Goal: Task Accomplishment & Management: Manage account settings

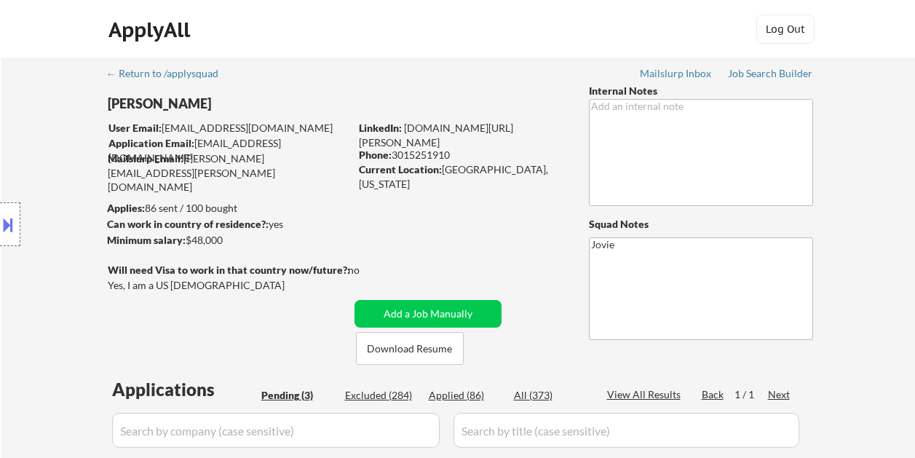
select select ""pending""
click at [407, 348] on button "Download Resume" at bounding box center [410, 348] width 108 height 33
click at [409, 343] on button "Download Resume" at bounding box center [410, 348] width 108 height 33
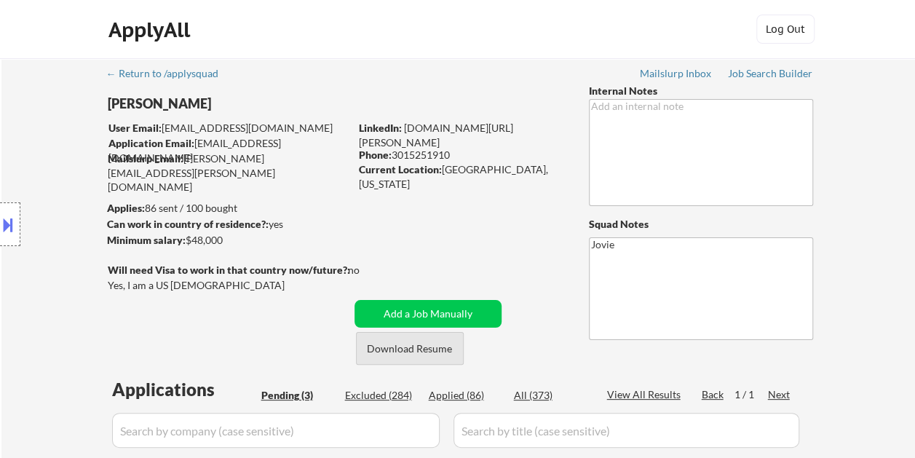
click at [409, 343] on button "Download Resume" at bounding box center [410, 348] width 108 height 33
click at [566, 22] on div "ApplyAll Log In Sign Up Log Out" at bounding box center [458, 33] width 728 height 36
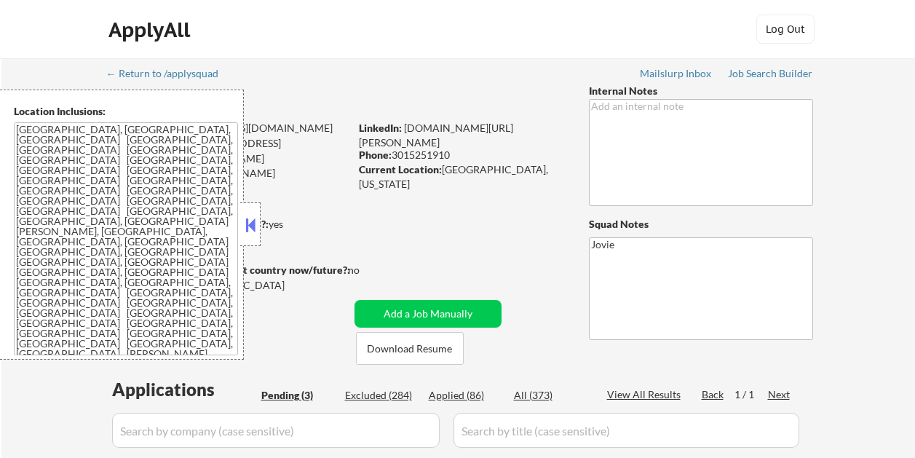
select select ""pending""
click at [254, 220] on button at bounding box center [250, 225] width 16 height 22
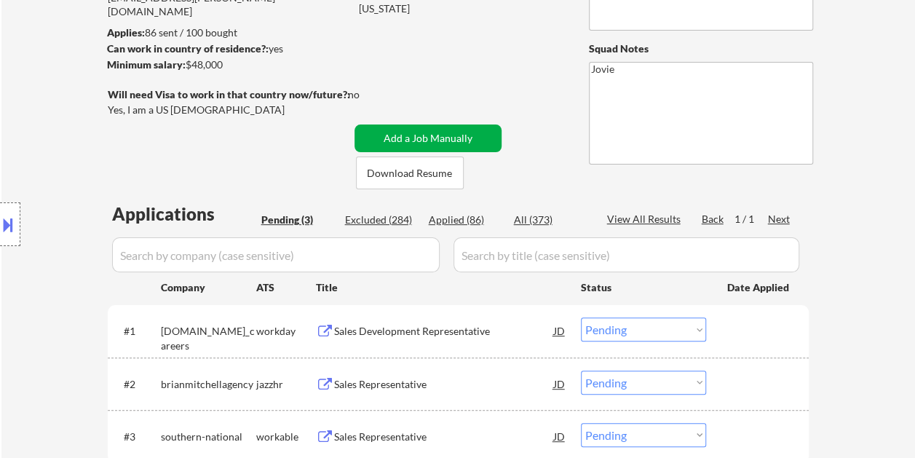
scroll to position [218, 0]
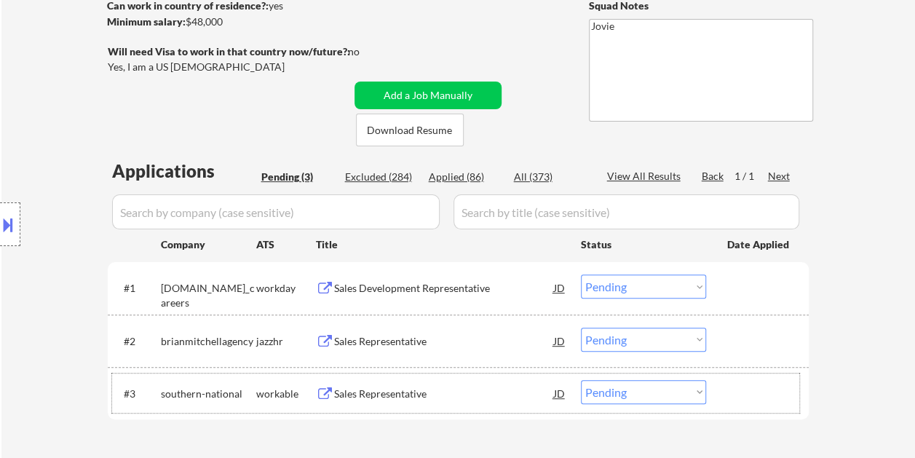
click at [749, 397] on div at bounding box center [759, 393] width 64 height 26
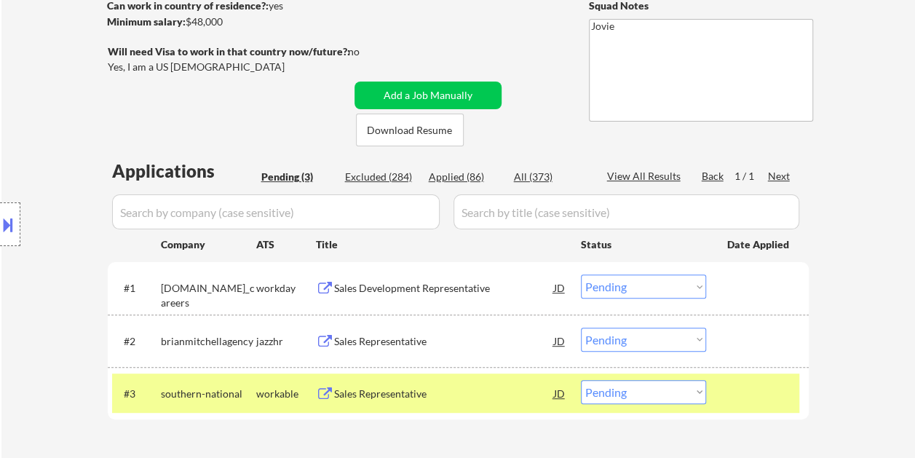
click at [458, 404] on div "Sales Representative" at bounding box center [444, 393] width 220 height 26
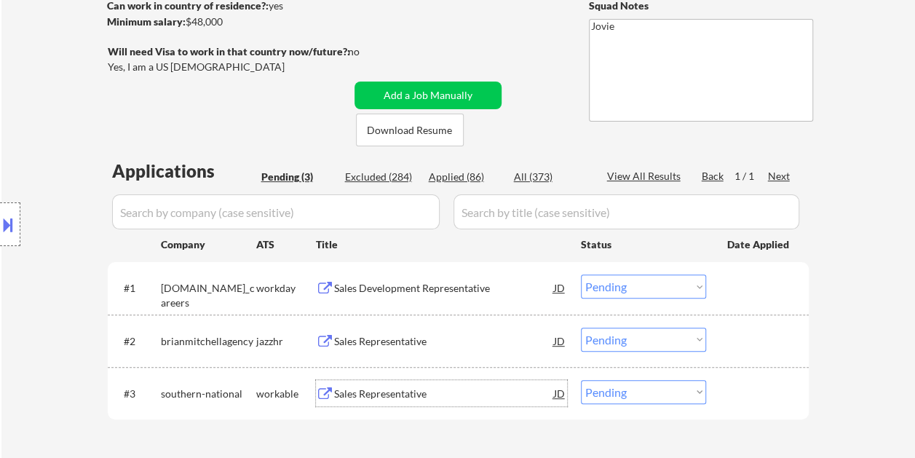
drag, startPoint x: 754, startPoint y: 384, endPoint x: 691, endPoint y: 383, distance: 62.6
click at [754, 384] on div at bounding box center [759, 393] width 64 height 26
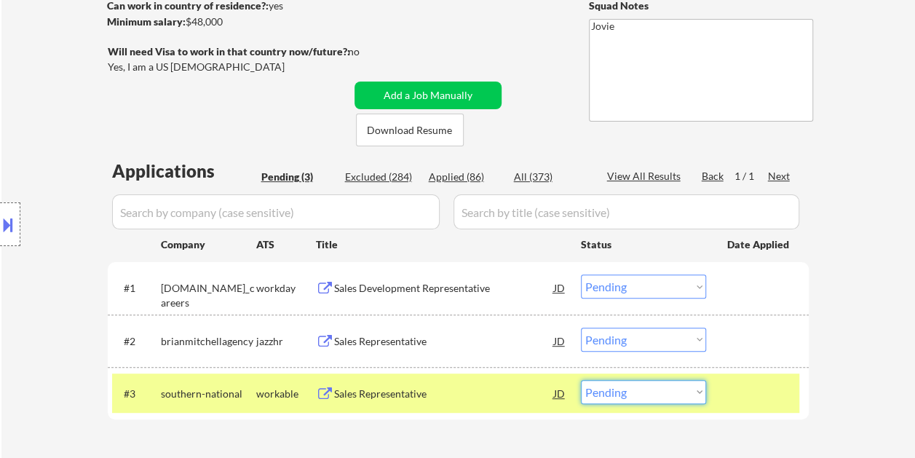
click at [698, 390] on select "Choose an option... Pending Applied Excluded (Questions) Excluded (Expired) Exc…" at bounding box center [643, 392] width 125 height 24
select select ""applied""
click at [581, 380] on select "Choose an option... Pending Applied Excluded (Questions) Excluded (Expired) Exc…" at bounding box center [643, 392] width 125 height 24
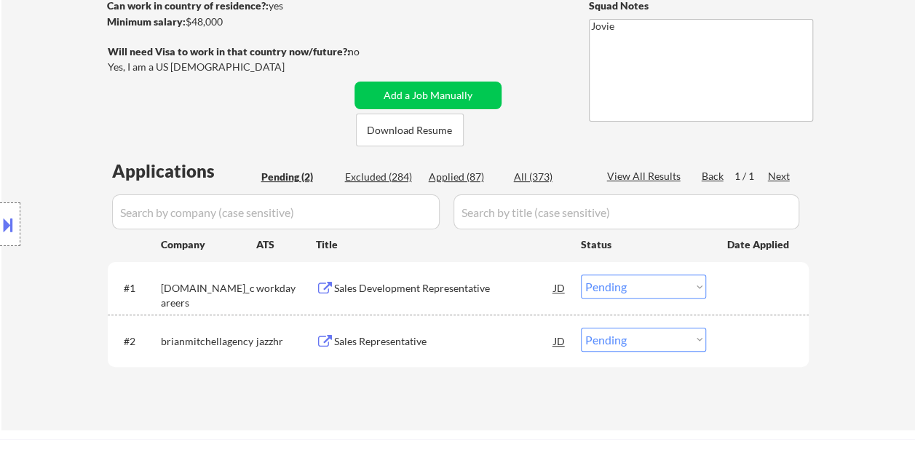
click at [773, 285] on div at bounding box center [759, 287] width 64 height 26
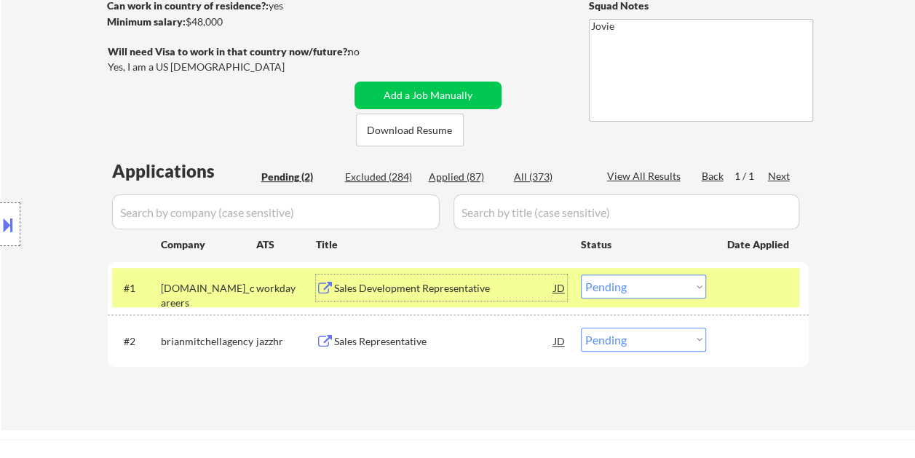
click at [492, 277] on div "Sales Development Representative" at bounding box center [444, 287] width 220 height 26
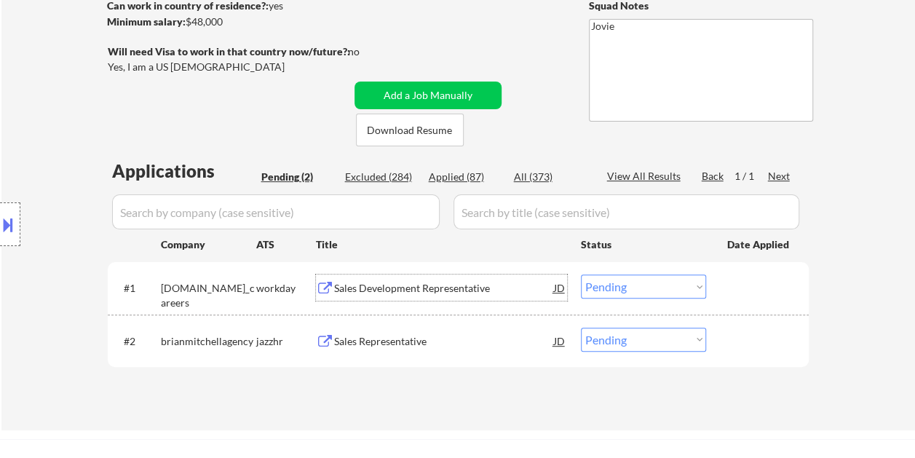
click at [14, 222] on button at bounding box center [8, 224] width 16 height 24
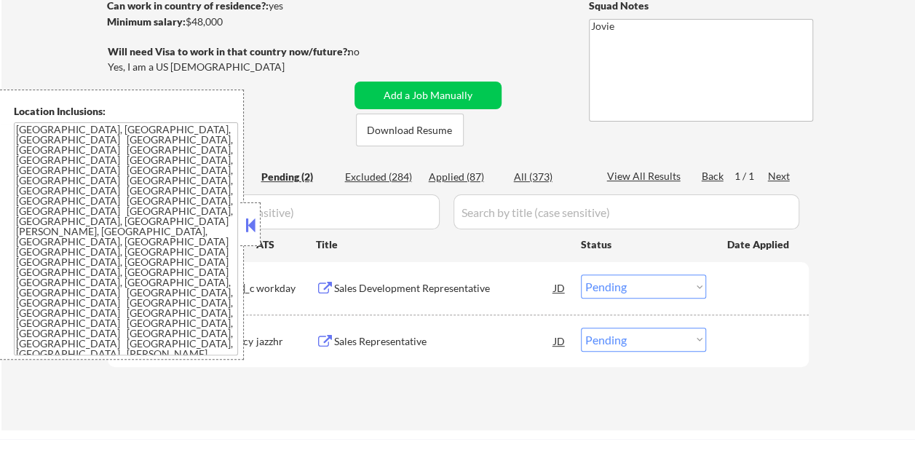
click at [249, 222] on button at bounding box center [250, 225] width 16 height 22
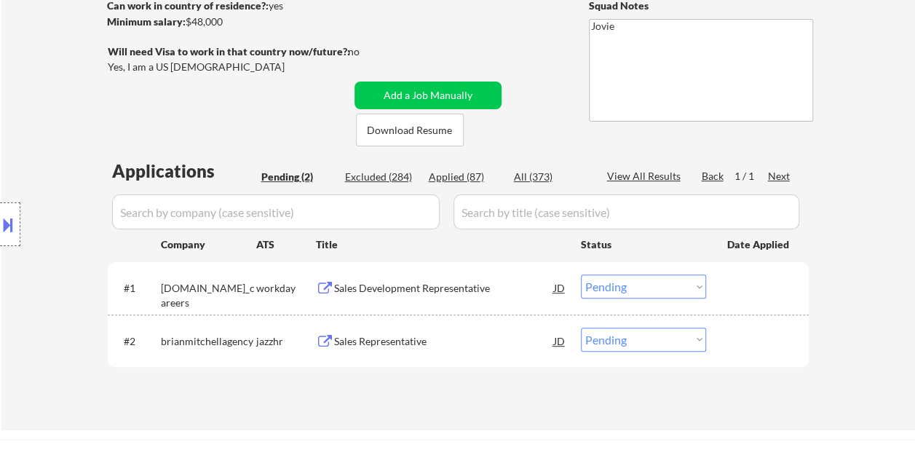
click at [414, 284] on div "Sales Development Representative" at bounding box center [444, 288] width 220 height 15
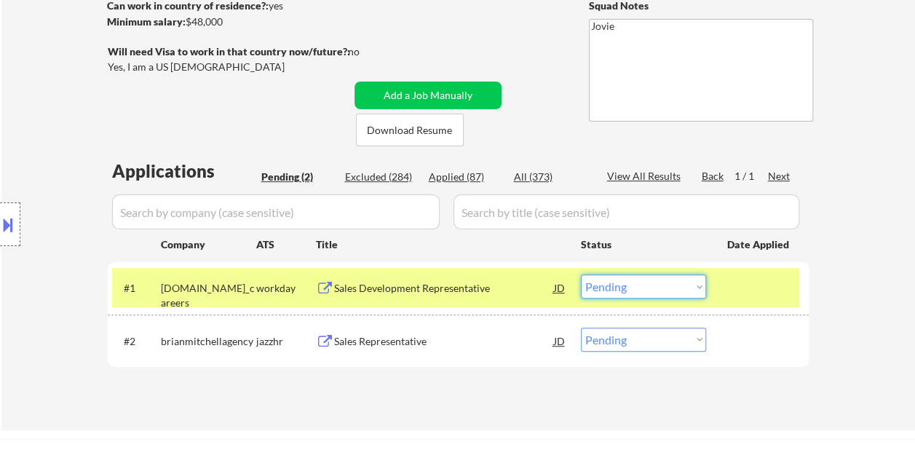
click at [688, 288] on select "Choose an option... Pending Applied Excluded (Questions) Excluded (Expired) Exc…" at bounding box center [643, 286] width 125 height 24
click at [581, 274] on select "Choose an option... Pending Applied Excluded (Questions) Excluded (Expired) Exc…" at bounding box center [643, 286] width 125 height 24
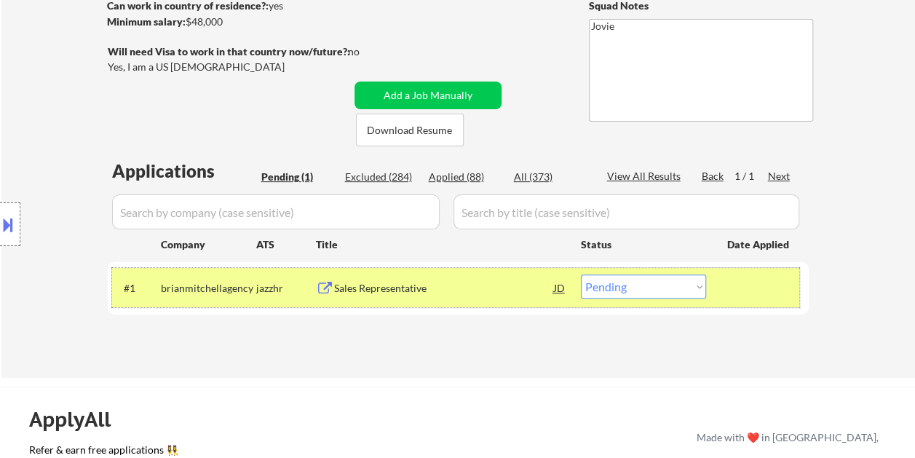
click at [744, 281] on div at bounding box center [759, 287] width 64 height 26
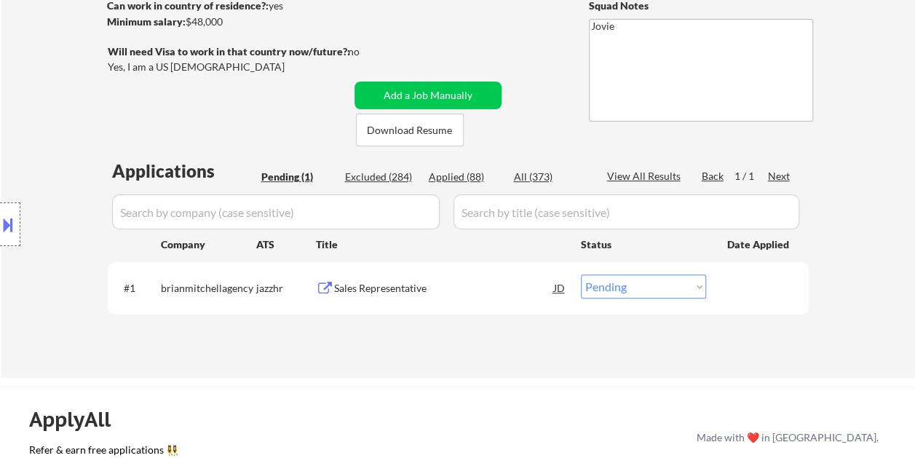
click at [767, 298] on div at bounding box center [759, 287] width 64 height 26
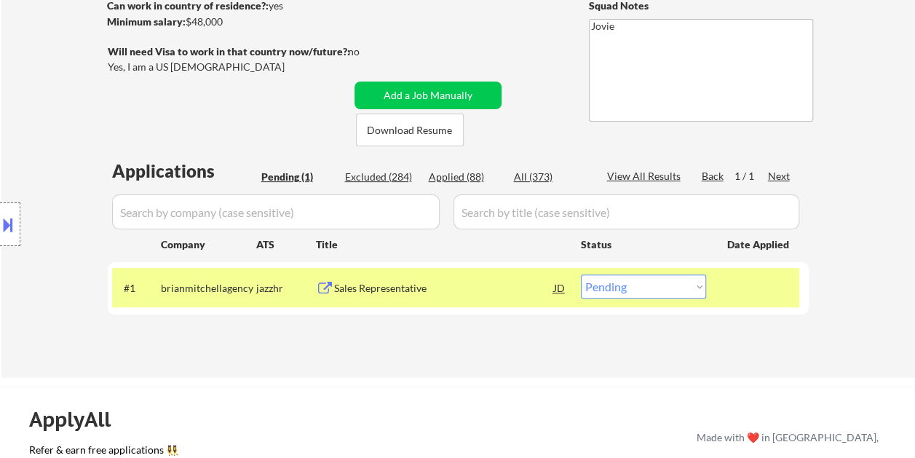
click at [442, 292] on div "Sales Representative" at bounding box center [444, 288] width 220 height 15
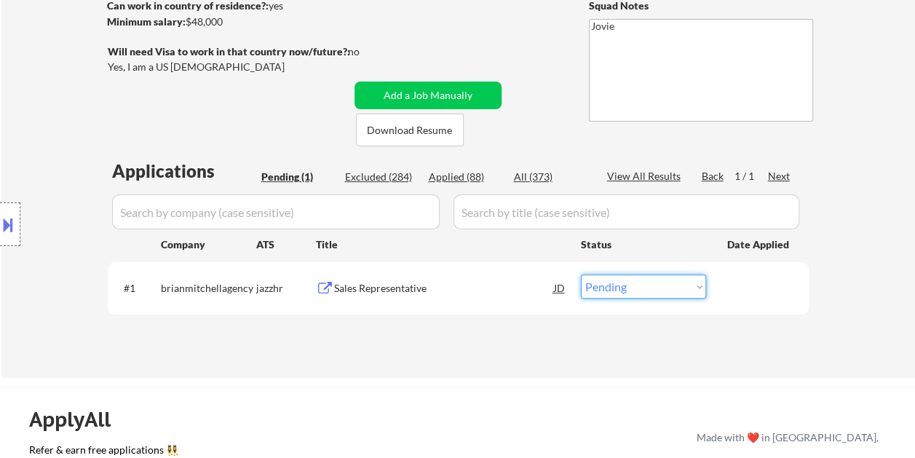
click at [693, 288] on select "Choose an option... Pending Applied Excluded (Questions) Excluded (Expired) Exc…" at bounding box center [643, 286] width 125 height 24
select select ""applied""
click at [581, 274] on select "Choose an option... Pending Applied Excluded (Questions) Excluded (Expired) Exc…" at bounding box center [643, 286] width 125 height 24
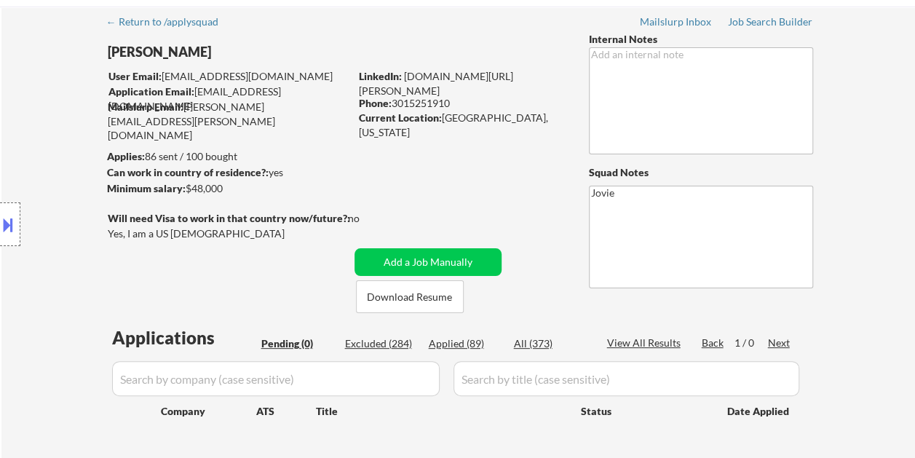
scroll to position [73, 0]
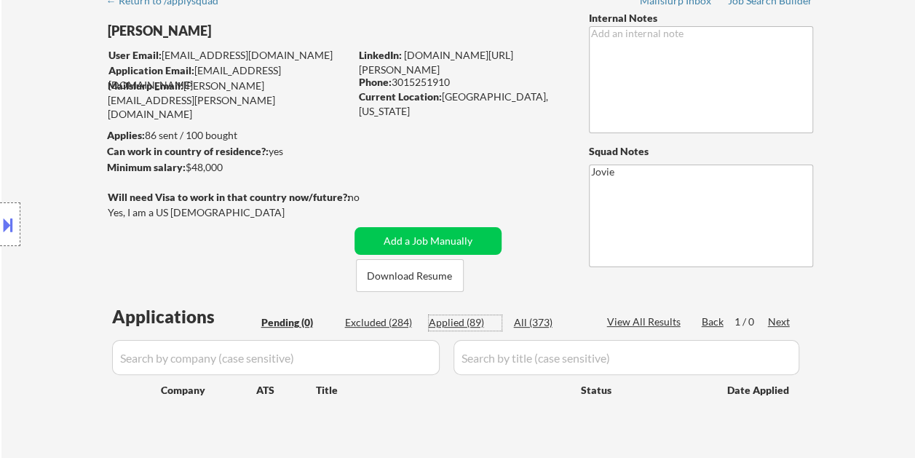
click at [468, 319] on div "Applied (89)" at bounding box center [465, 322] width 73 height 15
select select ""applied""
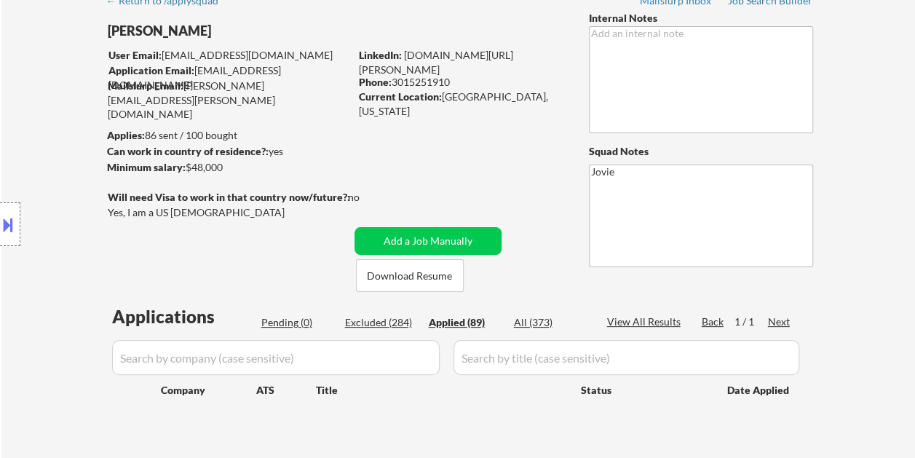
select select ""applied""
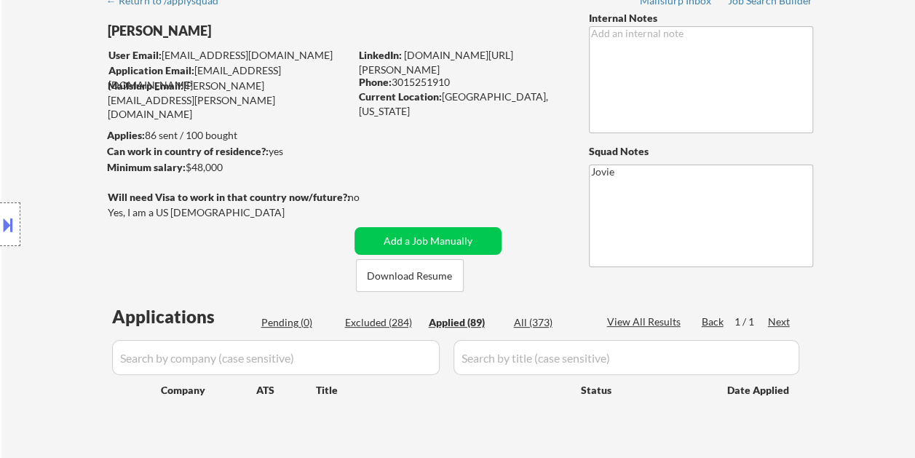
select select ""applied""
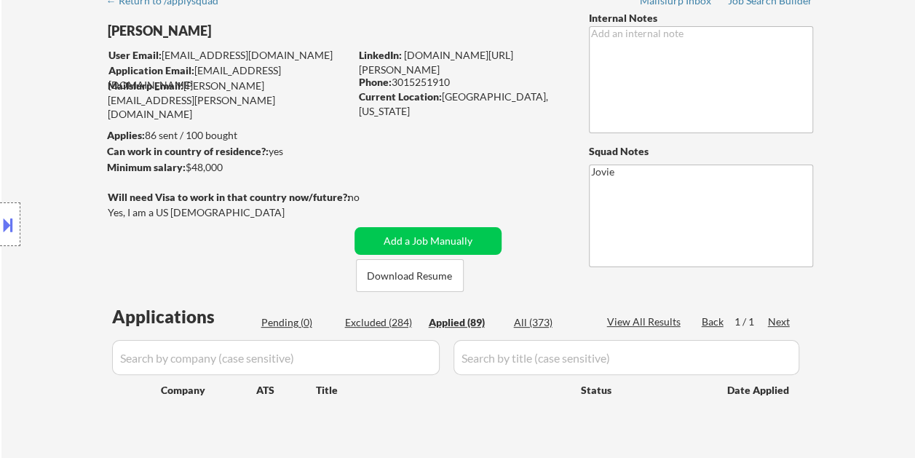
select select ""applied""
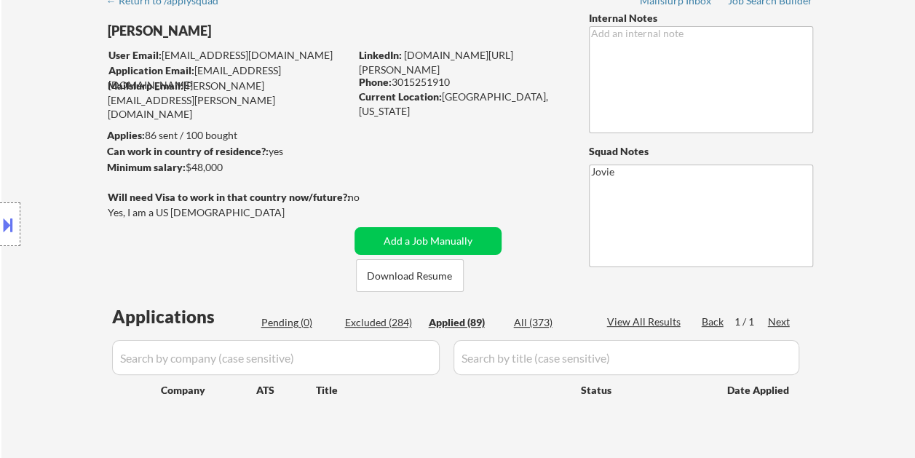
select select ""applied""
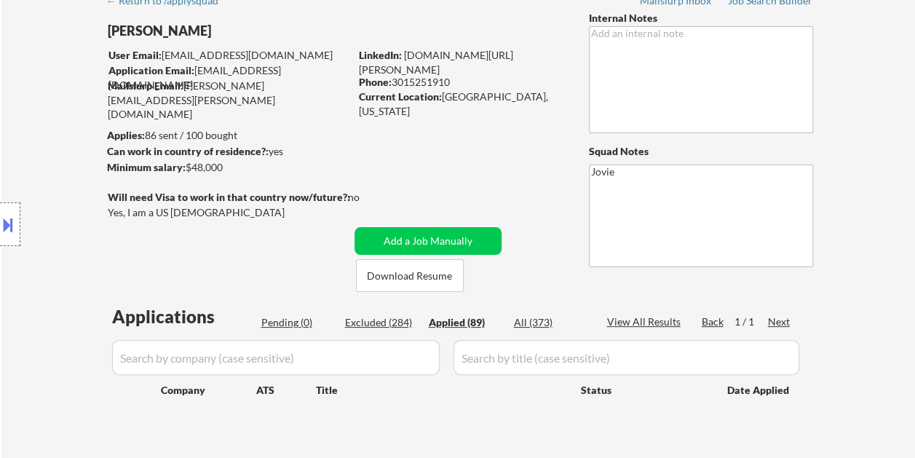
select select ""applied""
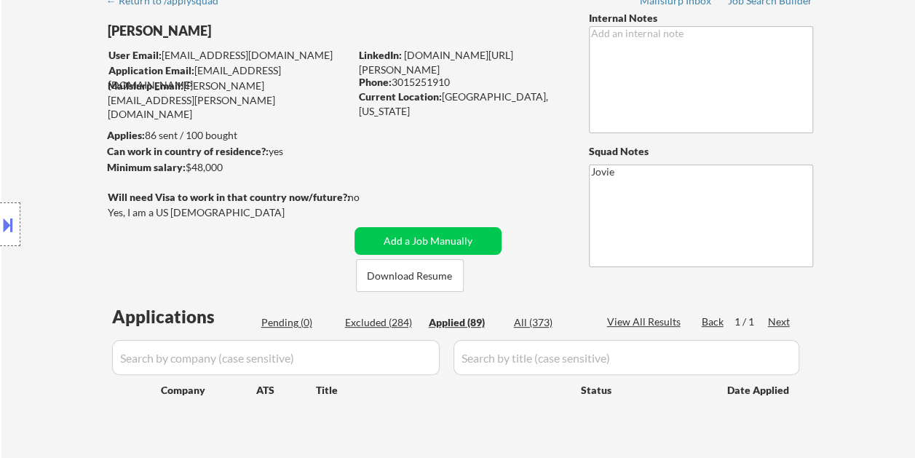
select select ""applied""
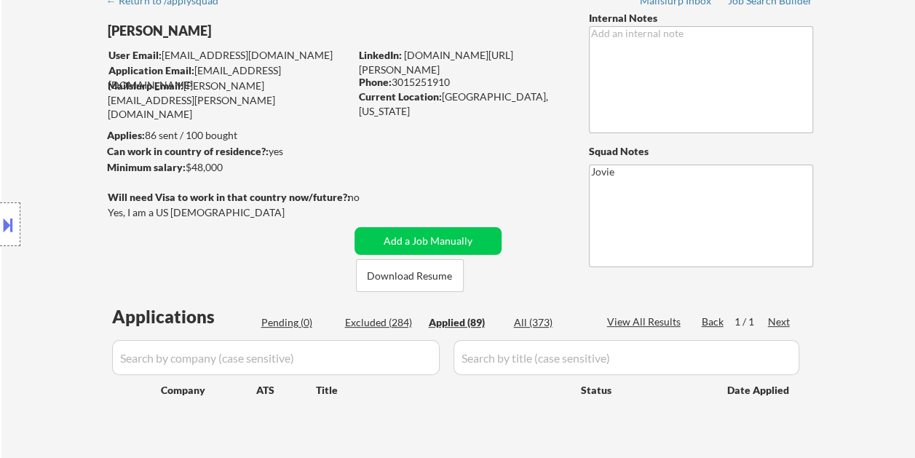
select select ""applied""
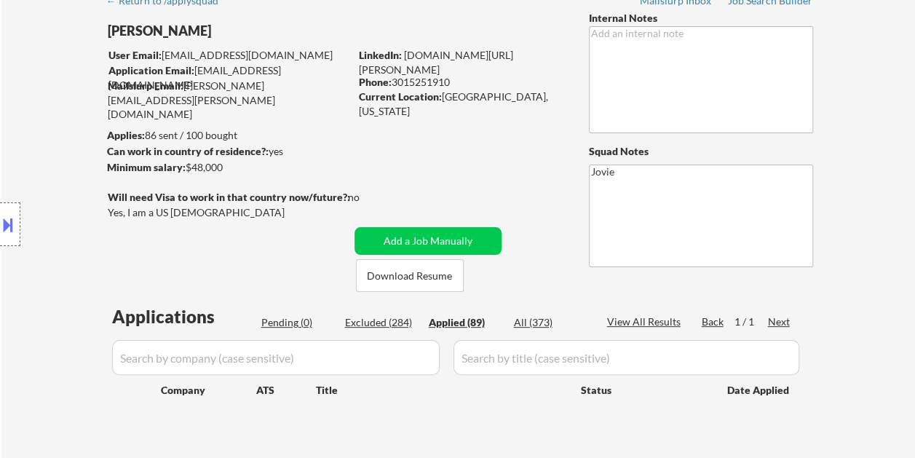
select select ""applied""
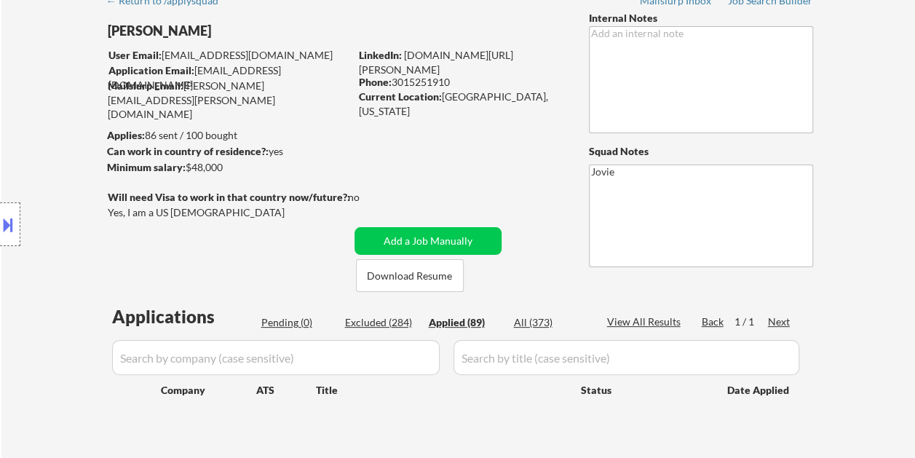
select select ""applied""
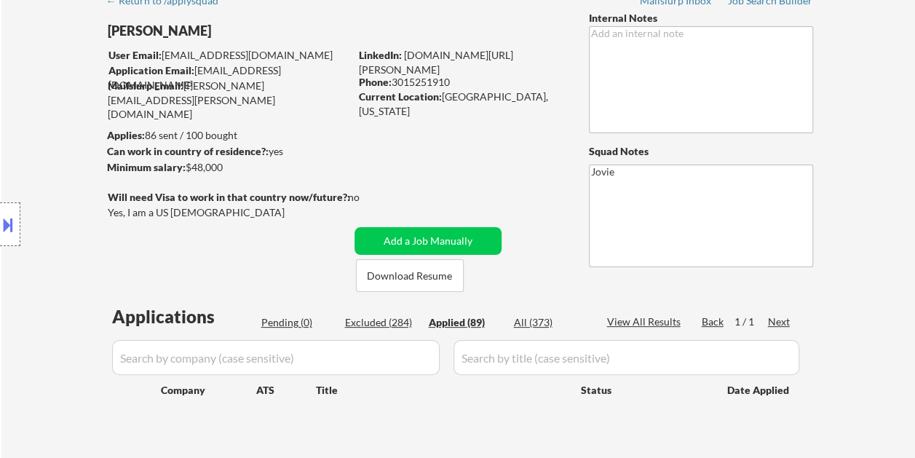
select select ""applied""
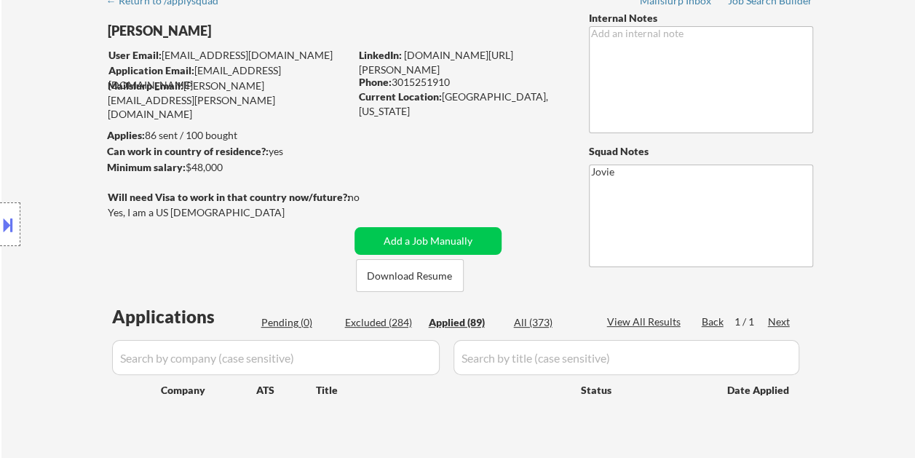
select select ""applied""
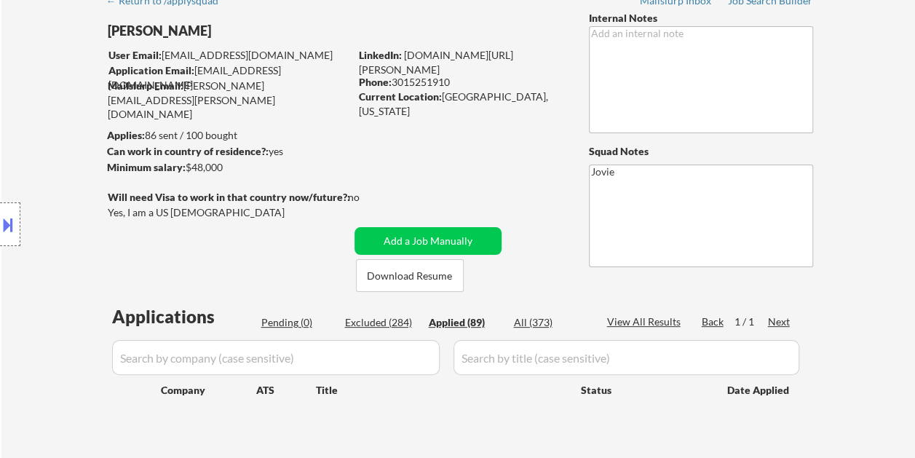
select select ""applied""
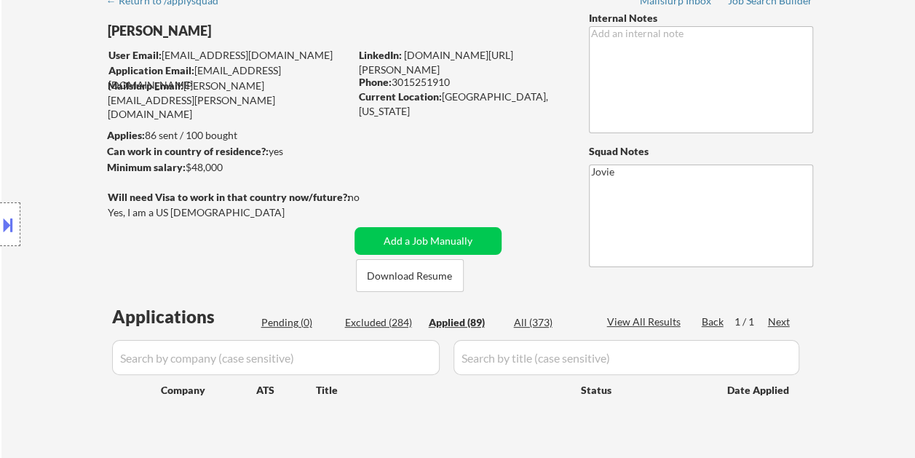
select select ""applied""
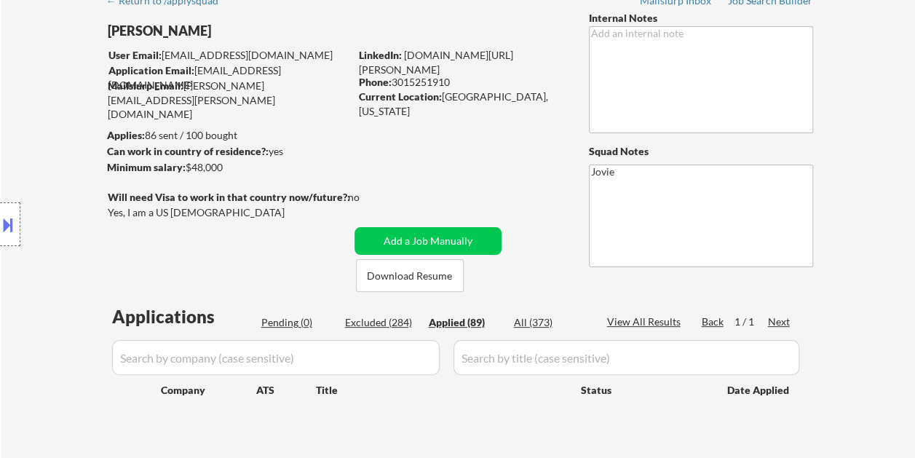
select select ""applied""
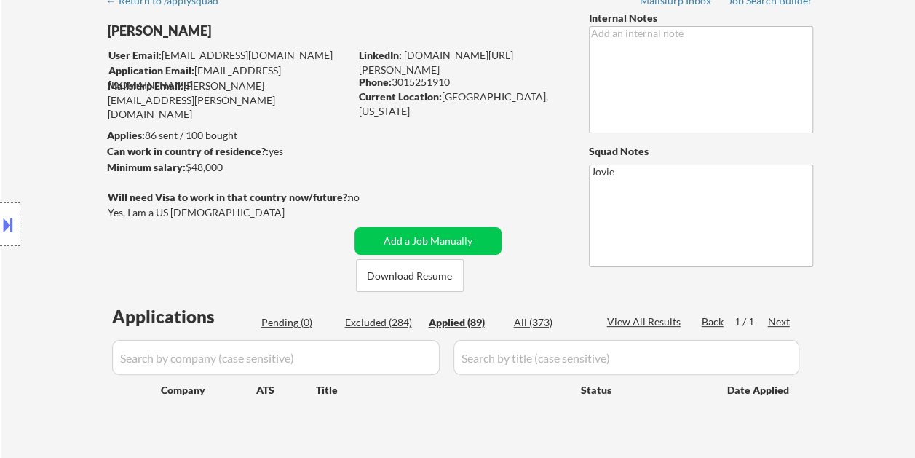
select select ""applied""
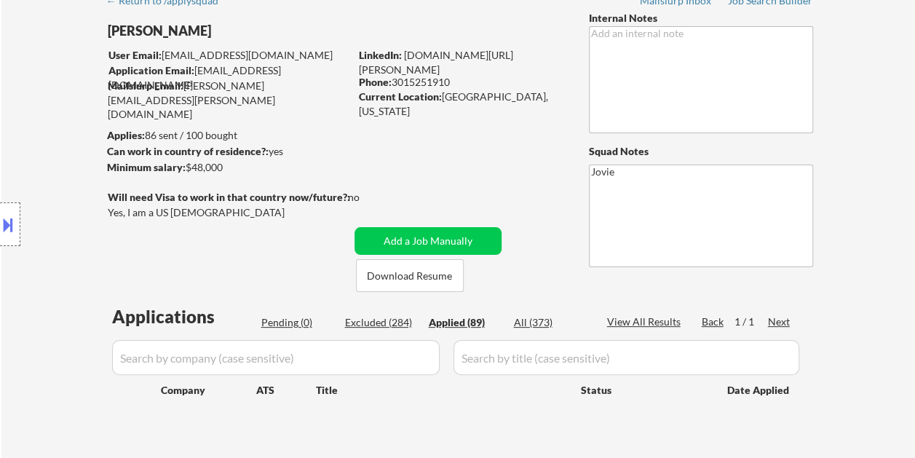
select select ""applied""
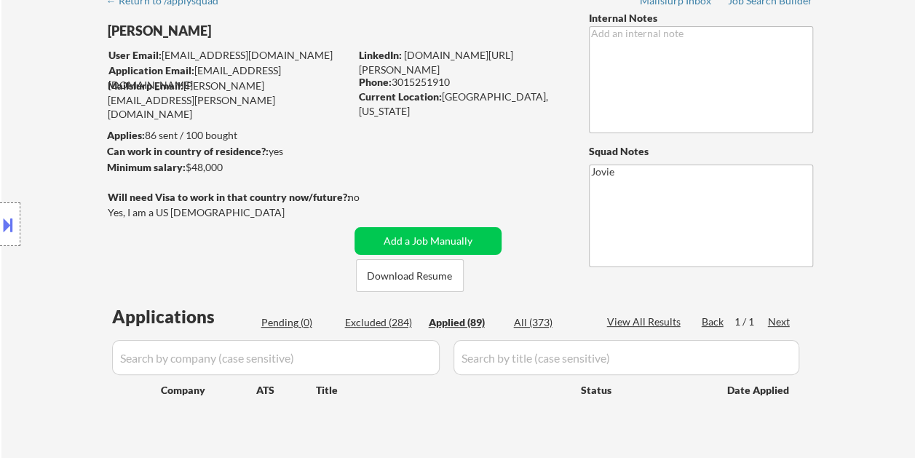
select select ""applied""
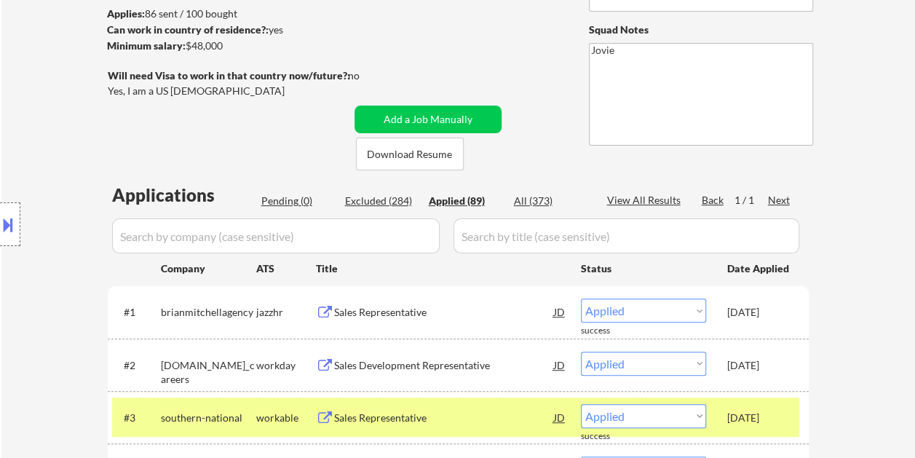
scroll to position [146, 0]
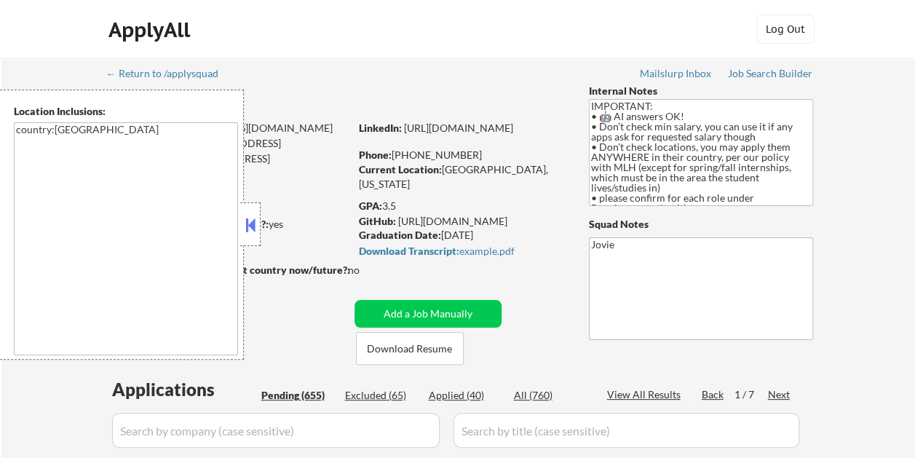
click at [258, 223] on div at bounding box center [250, 224] width 20 height 44
click at [250, 220] on button at bounding box center [250, 225] width 16 height 22
click at [255, 217] on button at bounding box center [250, 225] width 16 height 22
select select ""pending""
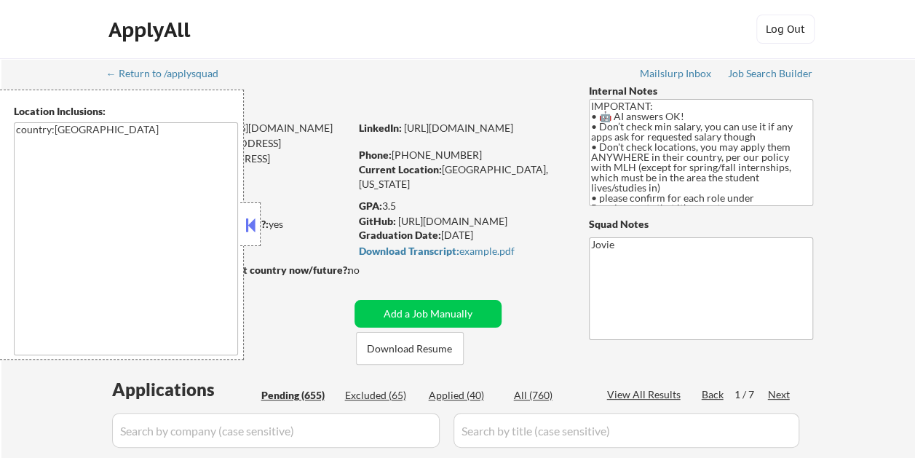
select select ""pending""
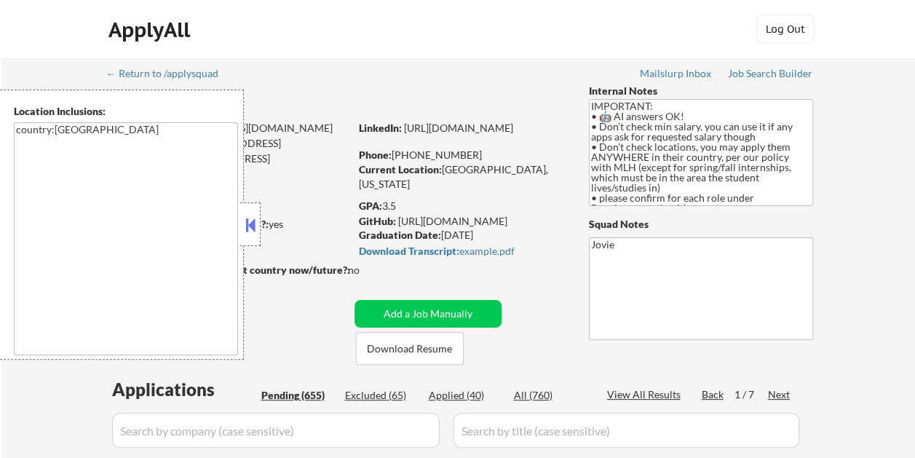
select select ""pending""
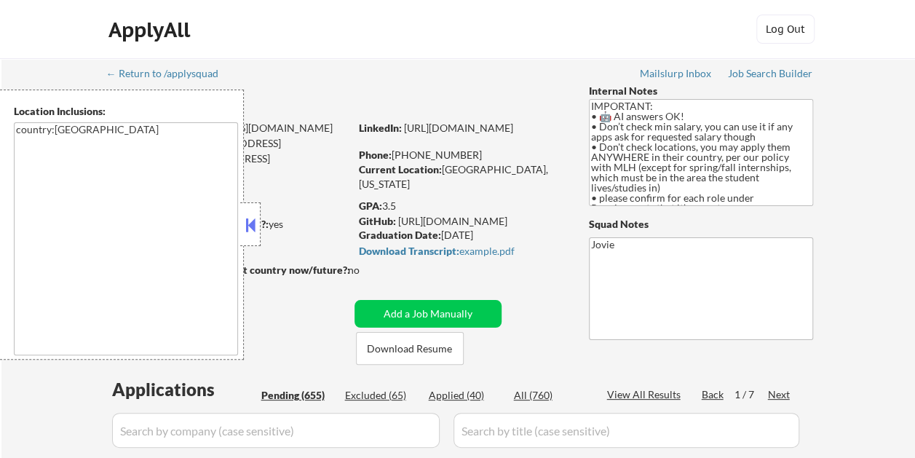
select select ""pending""
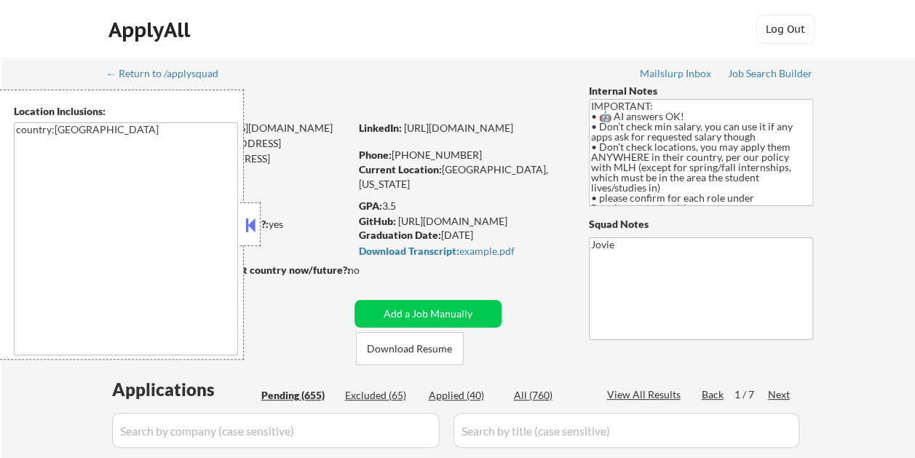
select select ""pending""
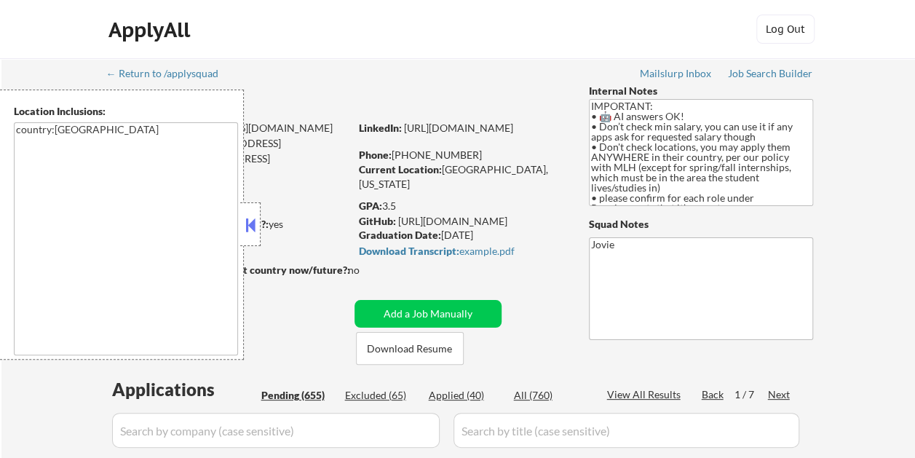
select select ""pending""
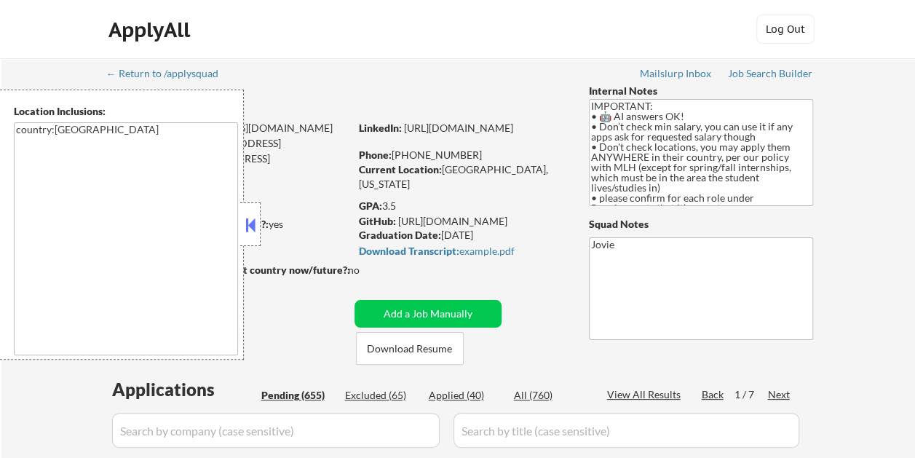
select select ""pending""
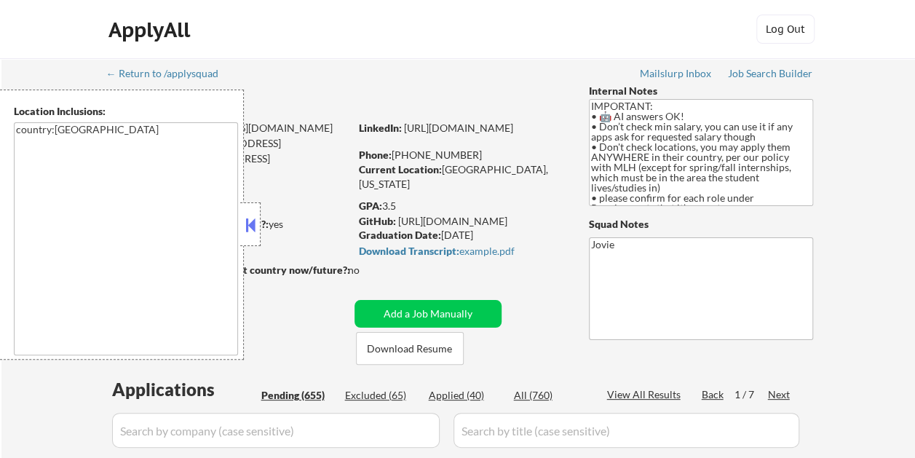
select select ""pending""
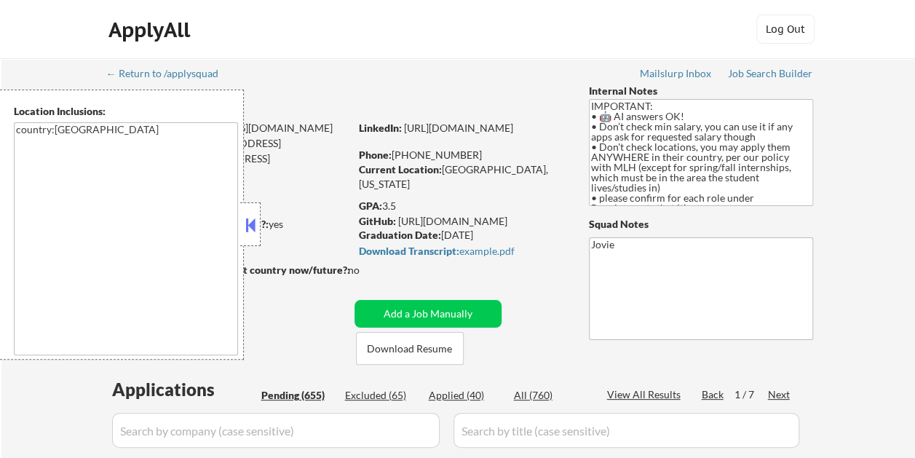
select select ""pending""
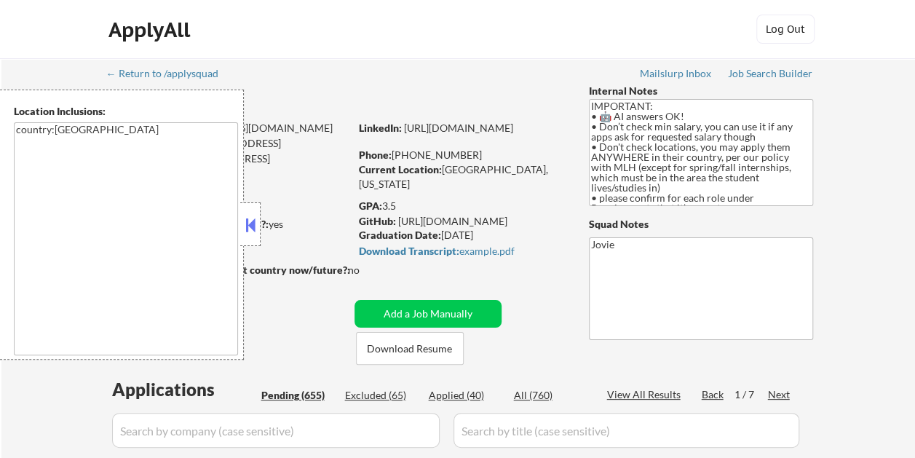
select select ""pending""
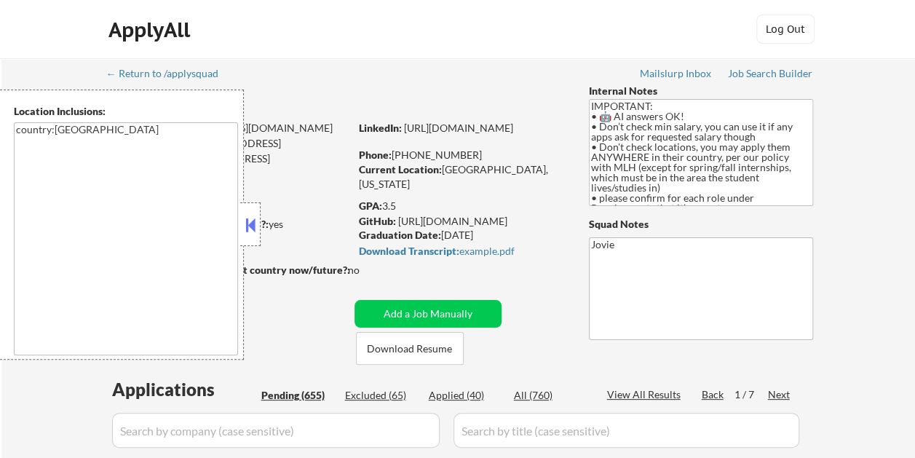
select select ""pending""
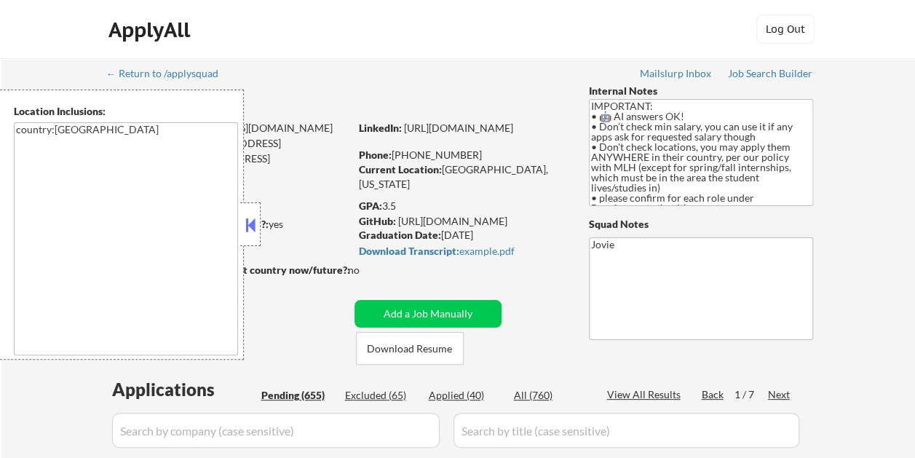
select select ""pending""
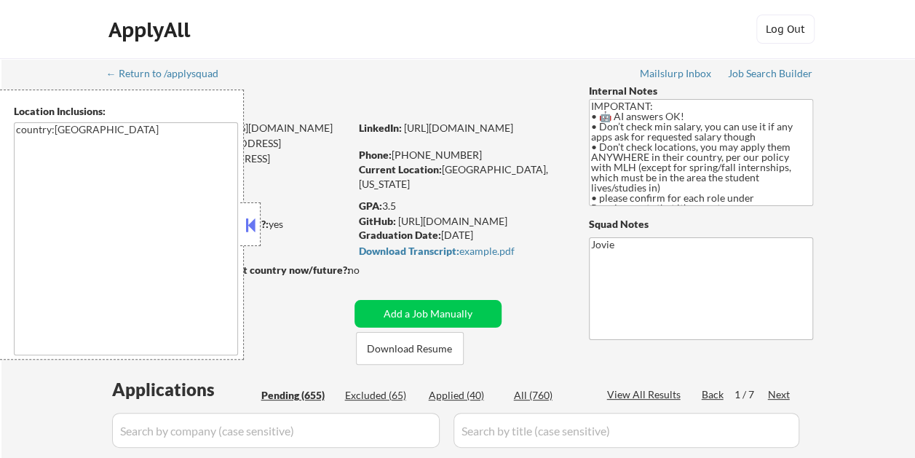
select select ""pending""
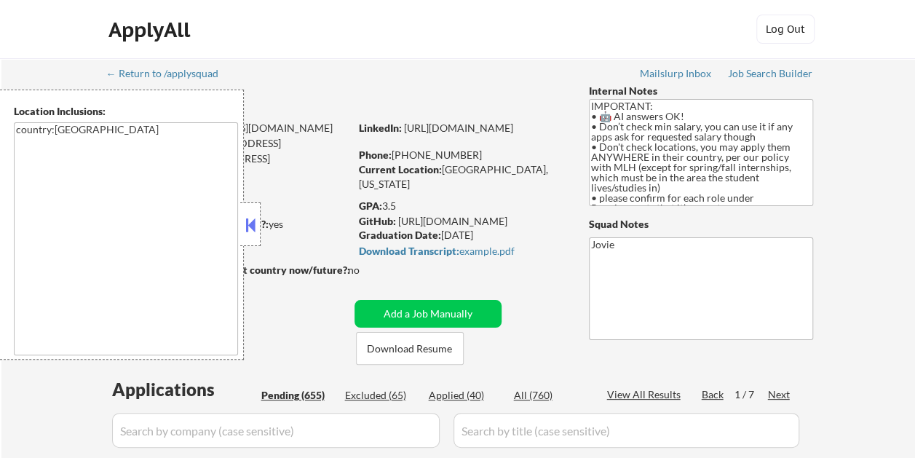
select select ""pending""
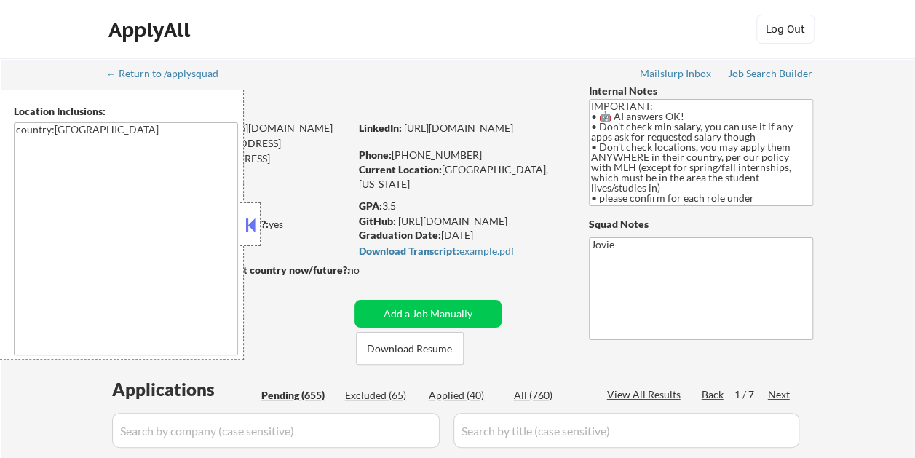
select select ""pending""
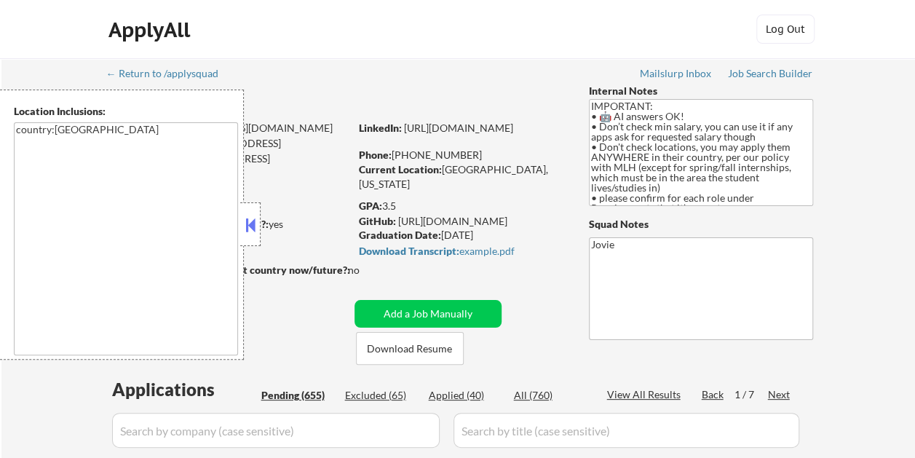
select select ""pending""
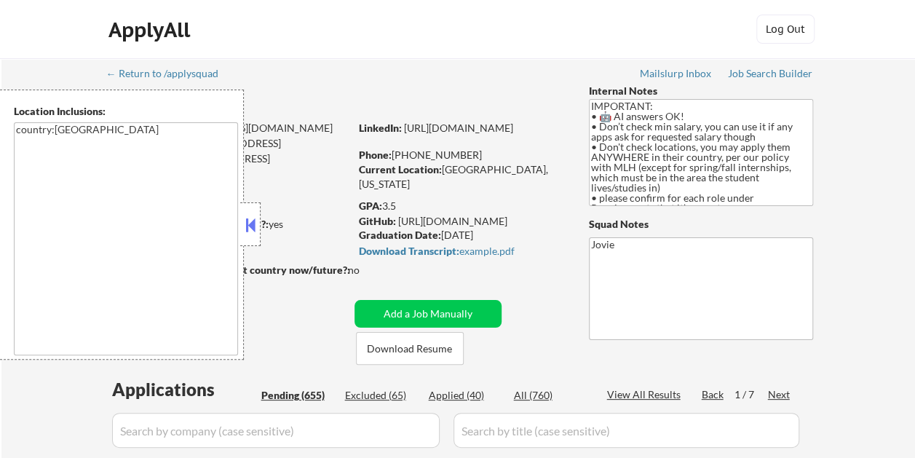
select select ""pending""
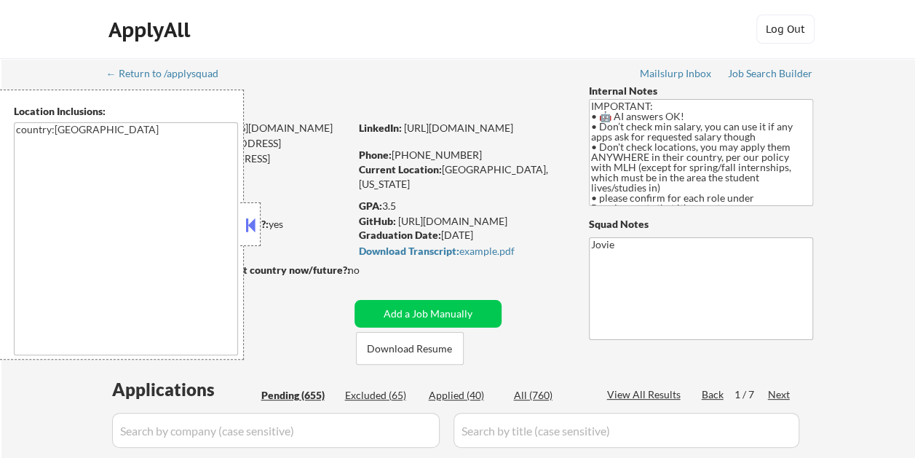
select select ""pending""
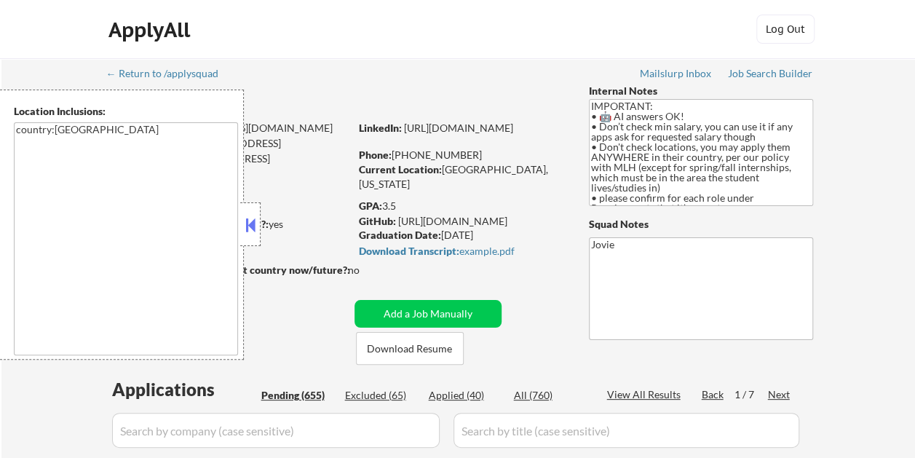
select select ""pending""
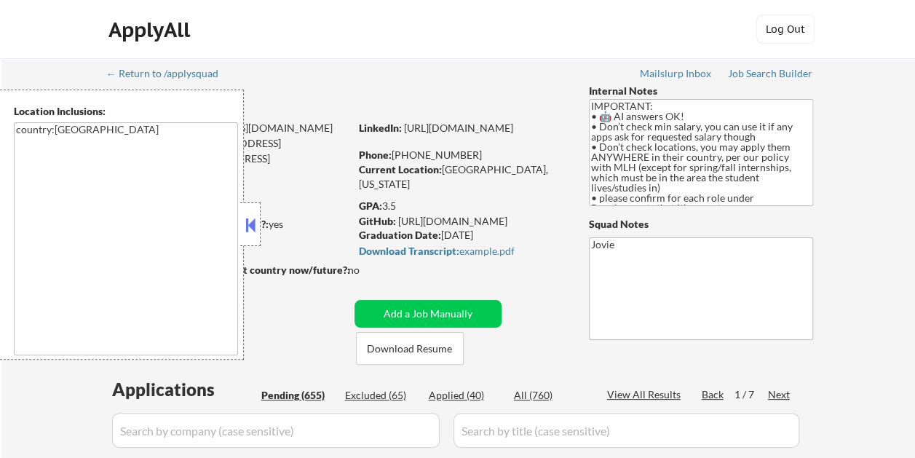
select select ""pending""
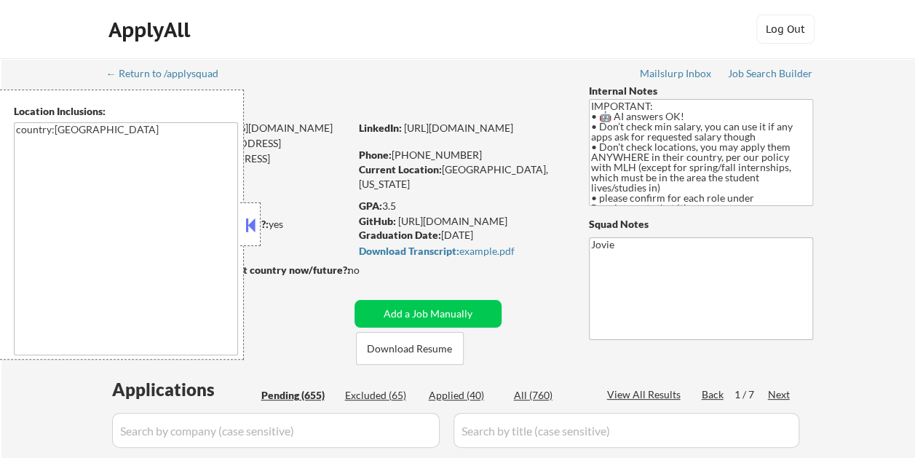
select select ""pending""
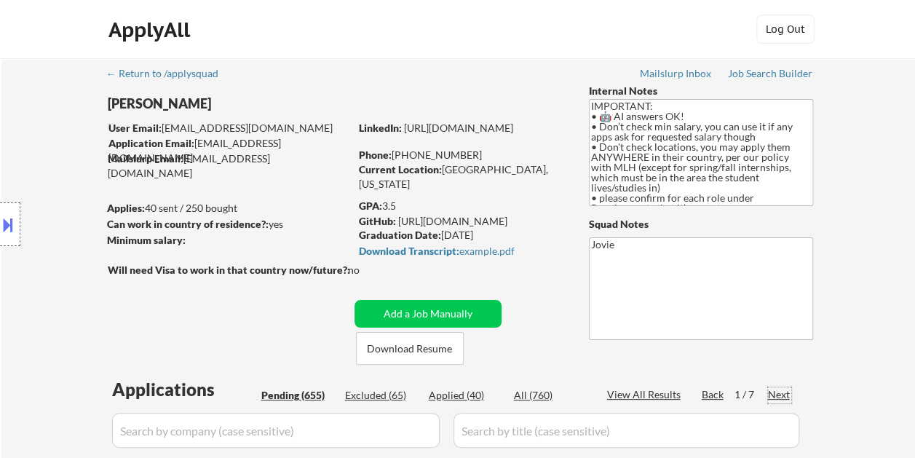
click at [777, 391] on div "Next" at bounding box center [779, 394] width 23 height 15
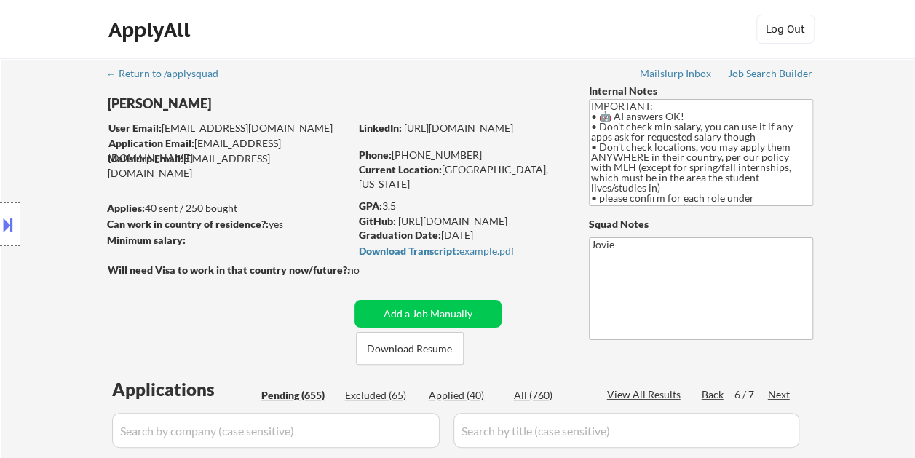
click at [777, 391] on div "Next" at bounding box center [779, 394] width 23 height 15
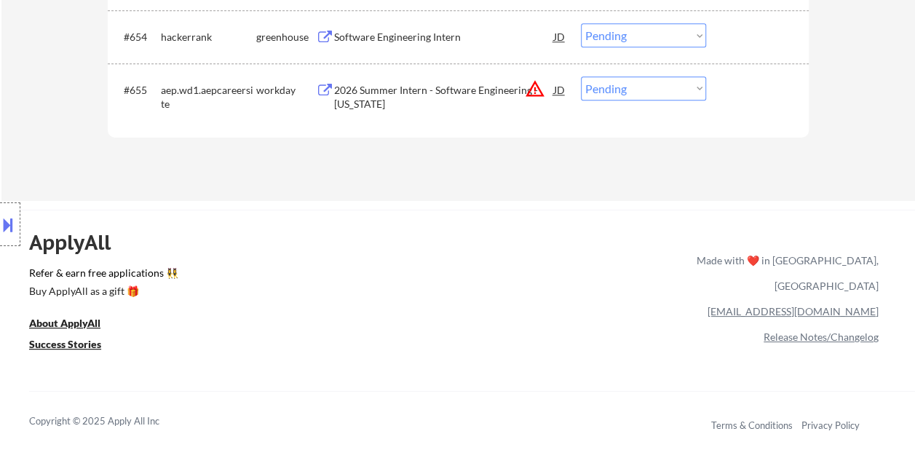
scroll to position [3274, 0]
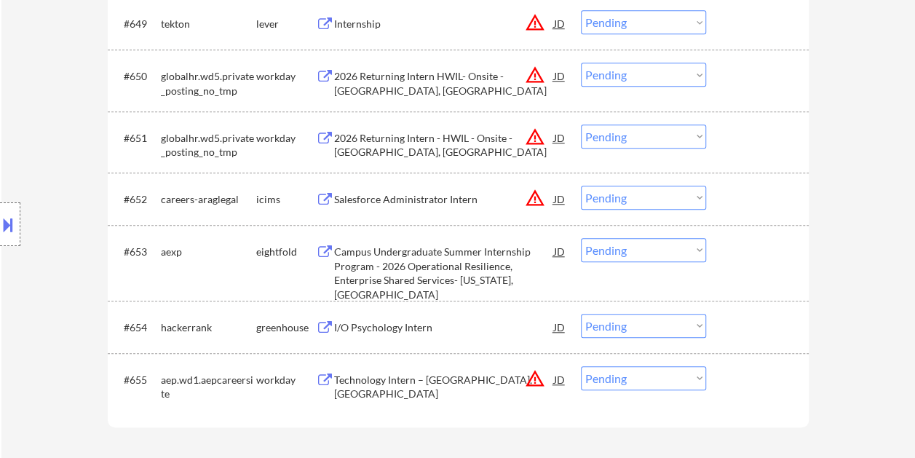
click at [735, 319] on div at bounding box center [759, 327] width 64 height 26
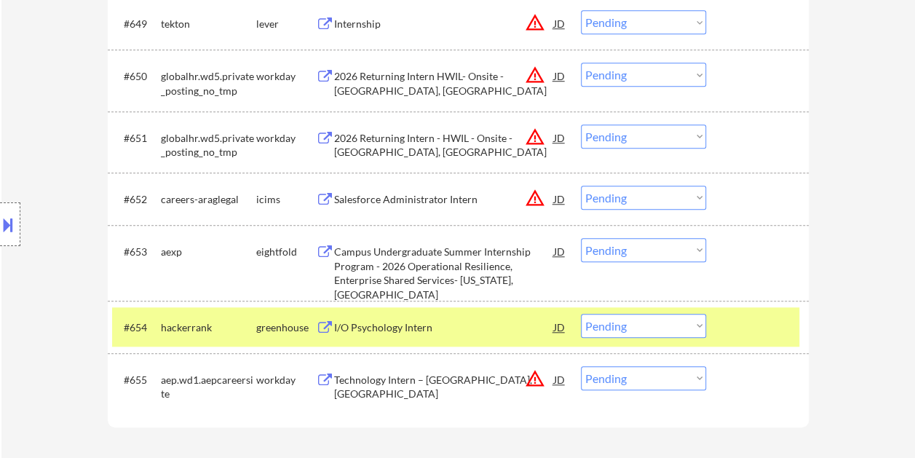
click at [506, 322] on div "I/O Psychology Intern" at bounding box center [444, 327] width 220 height 15
